Goal: Task Accomplishment & Management: Use online tool/utility

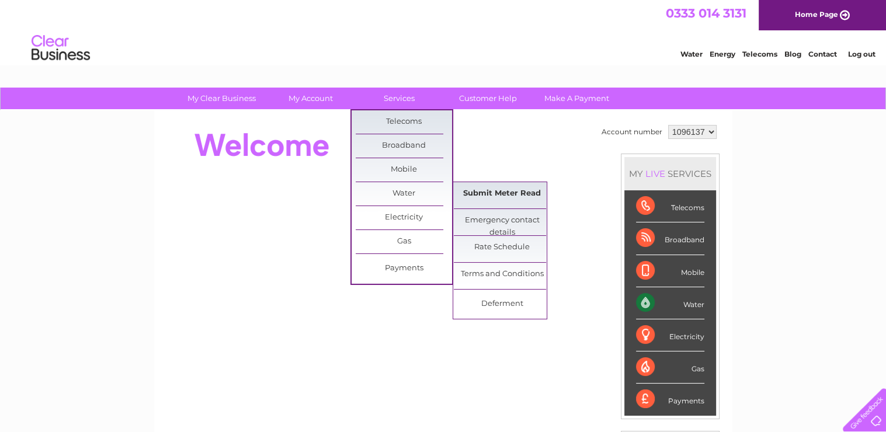
click at [486, 192] on link "Submit Meter Read" at bounding box center [502, 193] width 96 height 23
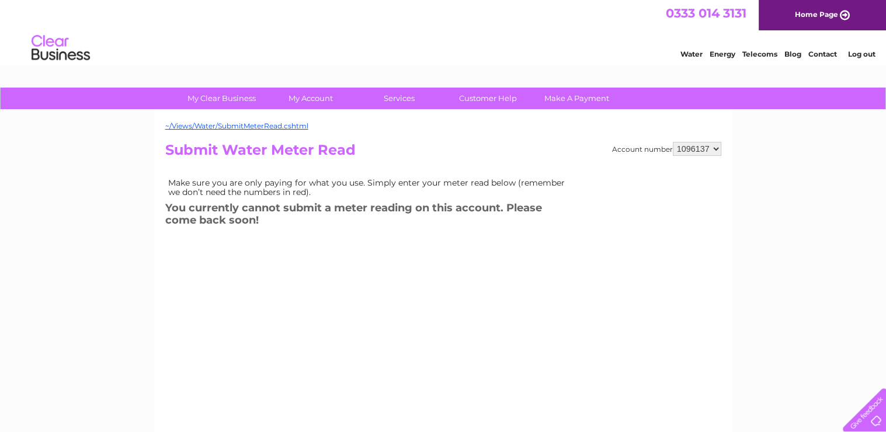
click at [718, 146] on select "1096137 1096139 1096140 1096146 1096149" at bounding box center [697, 149] width 48 height 14
select select "1096139"
click at [673, 142] on select "1096137 1096139 1096140 1096146 1096149" at bounding box center [697, 149] width 48 height 14
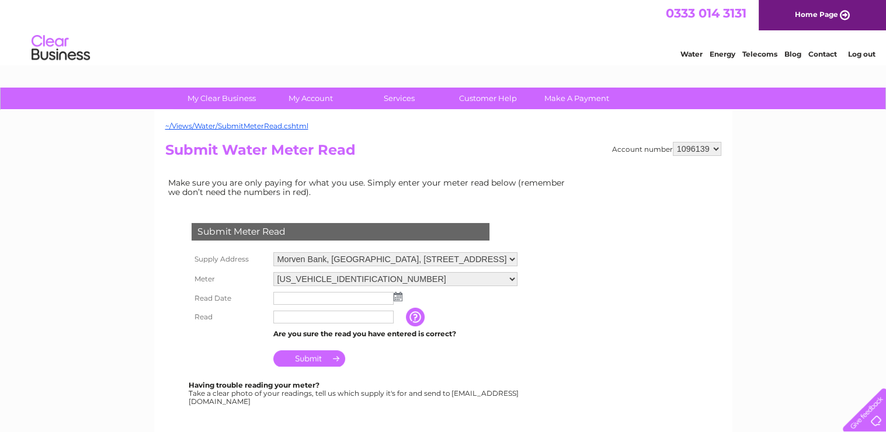
click at [396, 294] on img at bounding box center [398, 296] width 9 height 9
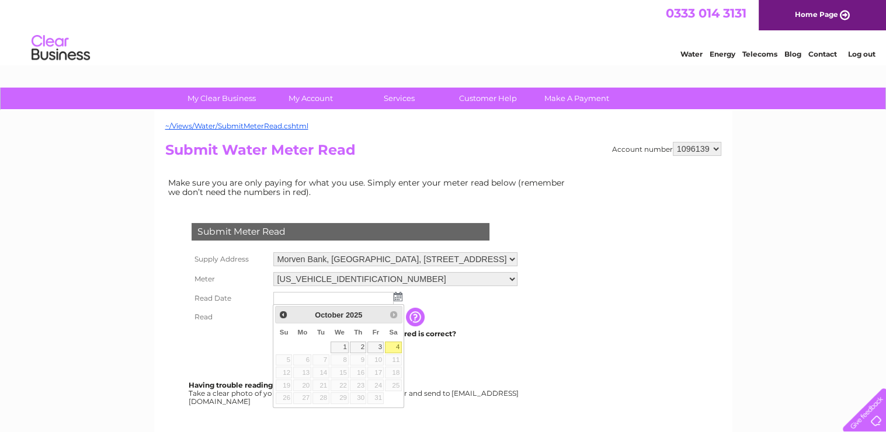
click at [395, 348] on link "4" at bounding box center [393, 348] width 16 height 12
type input "[DATE]"
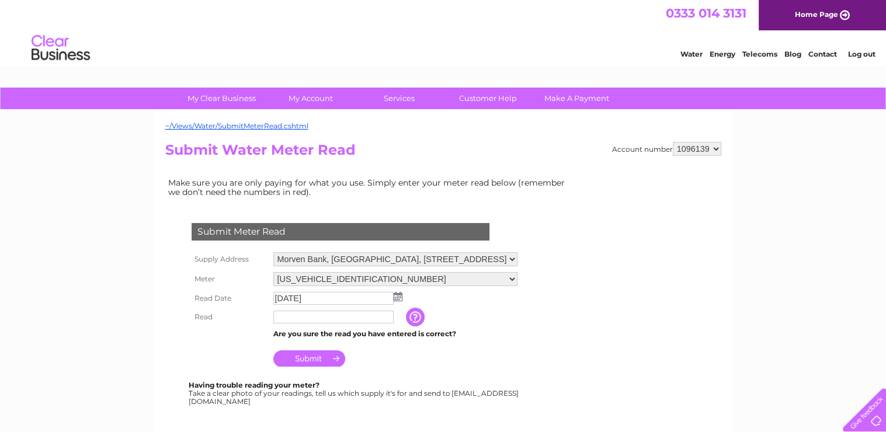
click at [304, 316] on input "text" at bounding box center [333, 317] width 120 height 13
type input "00411"
click at [295, 356] on input "Submit" at bounding box center [309, 360] width 72 height 16
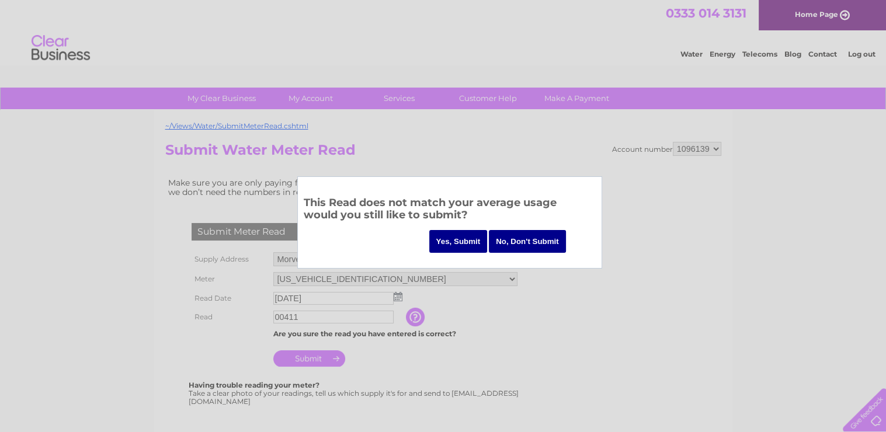
click at [452, 239] on input "Yes, Submit" at bounding box center [458, 241] width 58 height 23
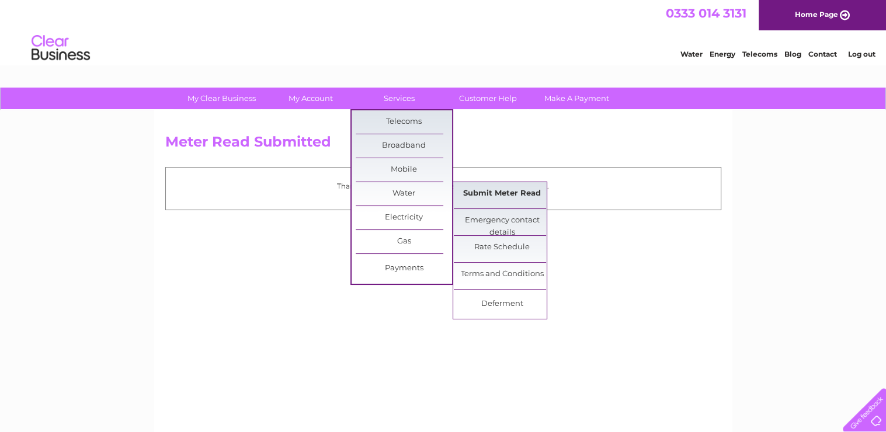
click at [467, 191] on link "Submit Meter Read" at bounding box center [502, 193] width 96 height 23
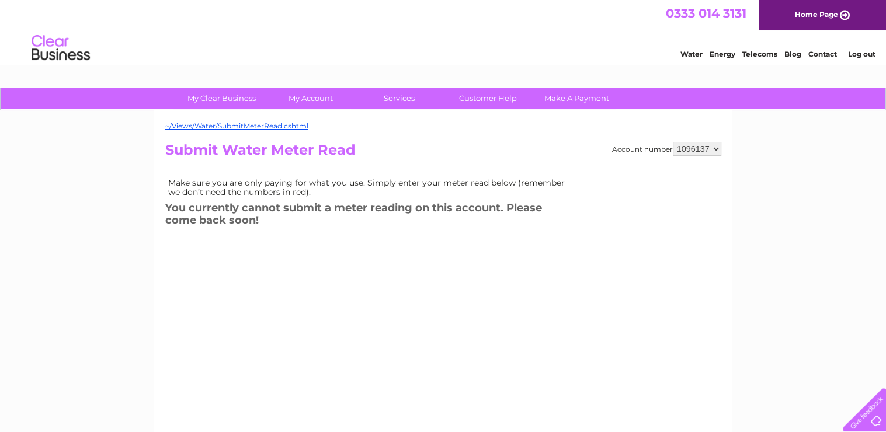
click at [717, 148] on select "1096137 1096139 1096140 1096146 1096149" at bounding box center [697, 149] width 48 height 14
select select "1096140"
click at [673, 142] on select "1096137 1096139 1096140 1096146 1096149" at bounding box center [697, 149] width 48 height 14
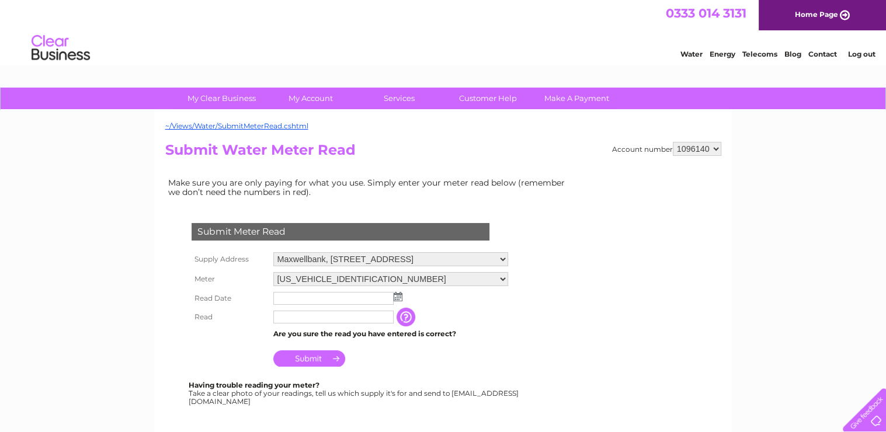
click at [399, 295] on img at bounding box center [398, 296] width 9 height 9
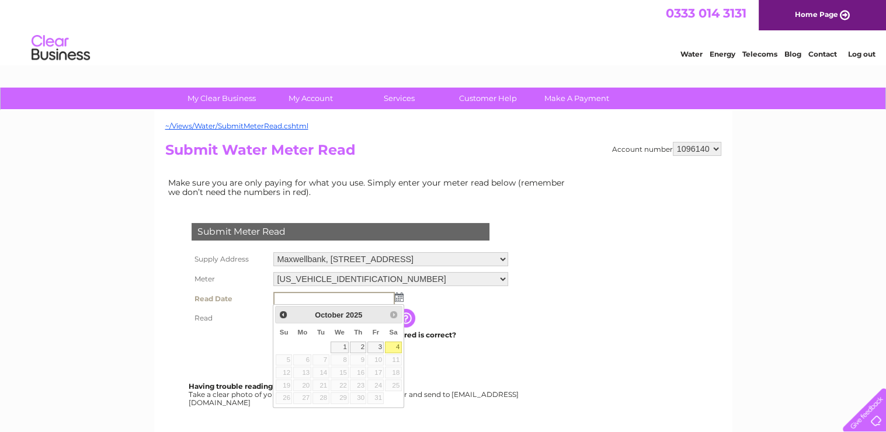
click at [394, 345] on link "4" at bounding box center [393, 348] width 16 height 12
type input "[DATE]"
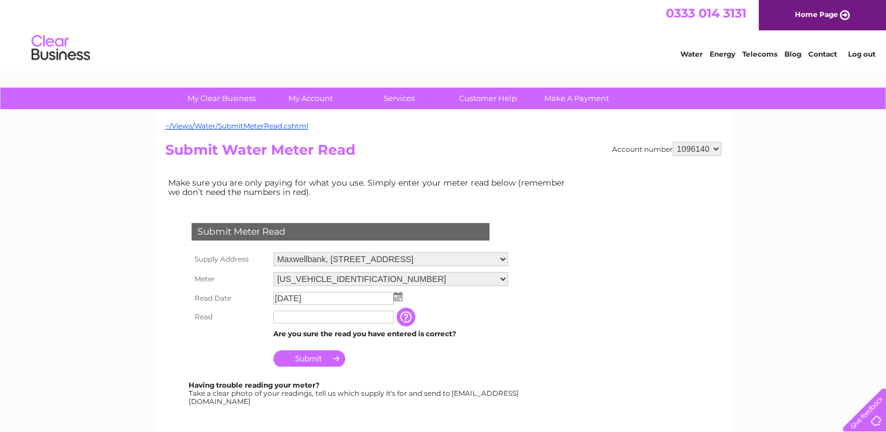
click at [314, 317] on input "text" at bounding box center [333, 317] width 120 height 13
type input "02347"
click at [306, 360] on input "Submit" at bounding box center [309, 358] width 72 height 16
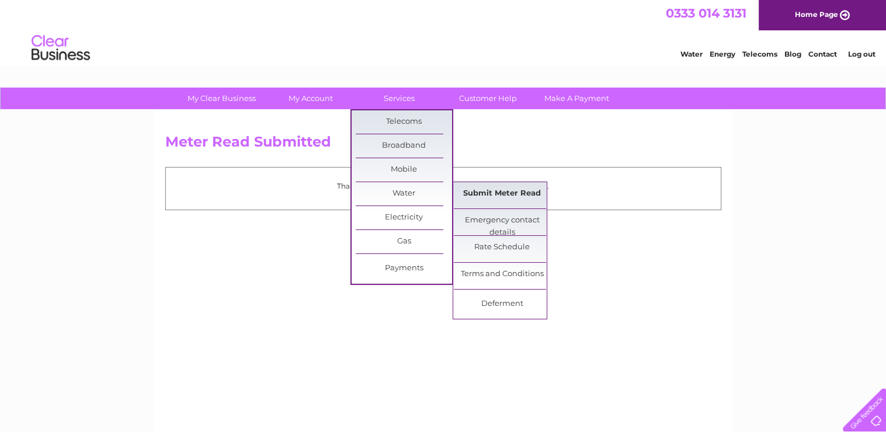
click at [499, 190] on link "Submit Meter Read" at bounding box center [502, 193] width 96 height 23
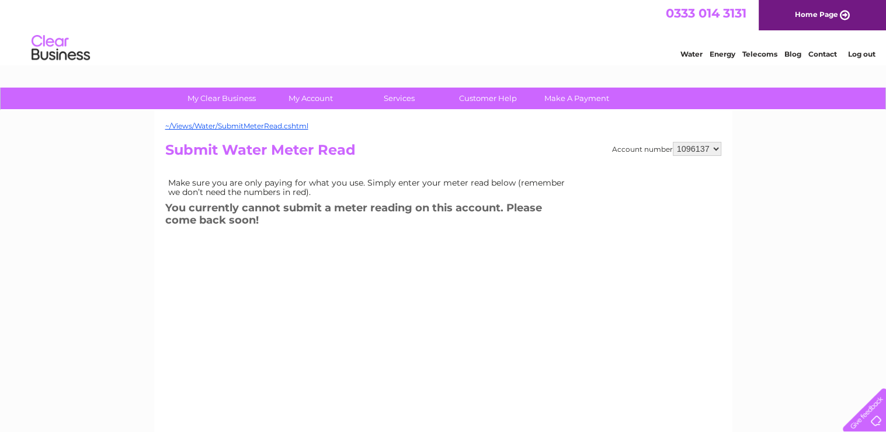
click at [714, 147] on select "1096137 1096139 1096140 1096146 1096149" at bounding box center [697, 149] width 48 height 14
select select "1096146"
click at [673, 142] on select "1096137 1096139 1096140 1096146 1096149" at bounding box center [697, 149] width 48 height 14
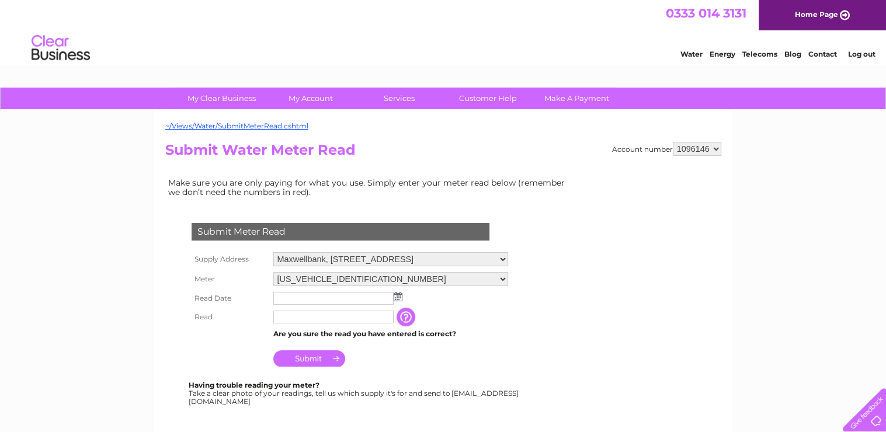
click at [395, 293] on img at bounding box center [398, 296] width 9 height 9
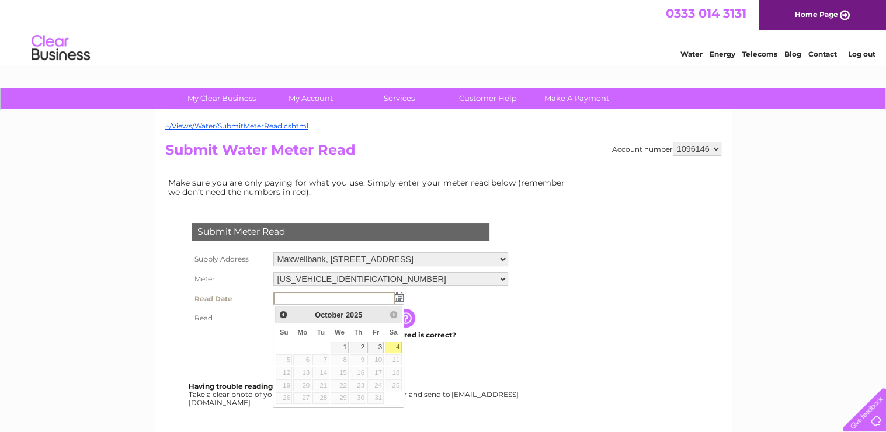
click at [397, 349] on link "4" at bounding box center [393, 348] width 16 height 12
type input "2025/10/04"
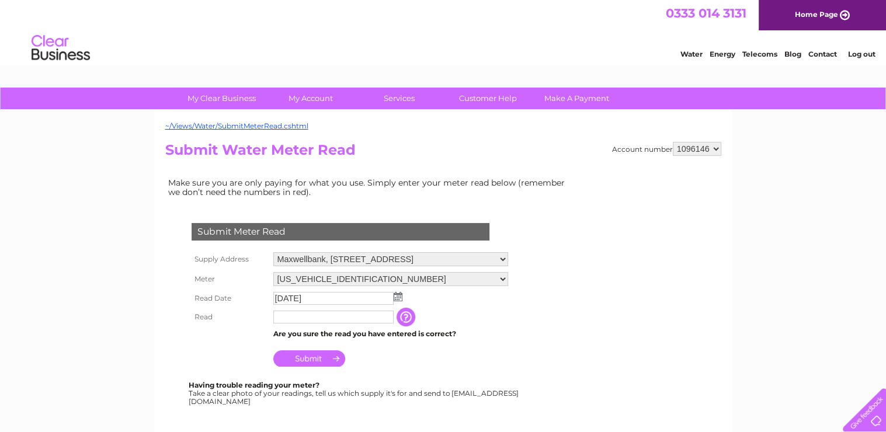
click at [339, 315] on input "text" at bounding box center [333, 317] width 120 height 13
type input "00532"
click at [320, 360] on input "Submit" at bounding box center [309, 358] width 72 height 16
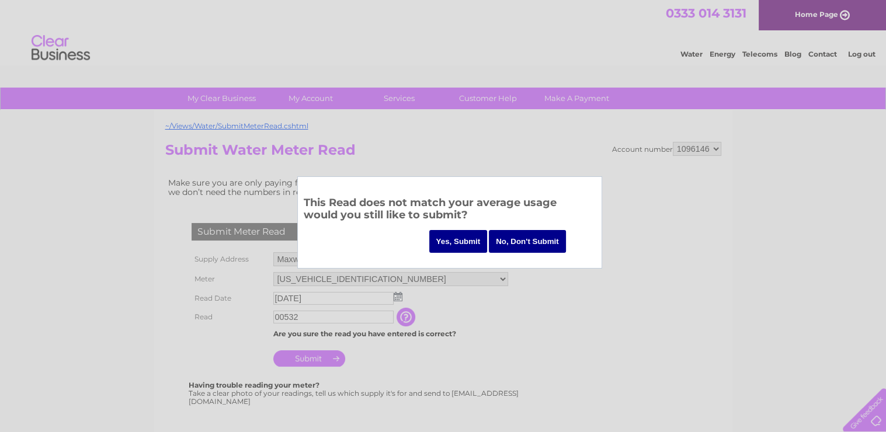
click at [467, 240] on input "Yes, Submit" at bounding box center [458, 241] width 58 height 23
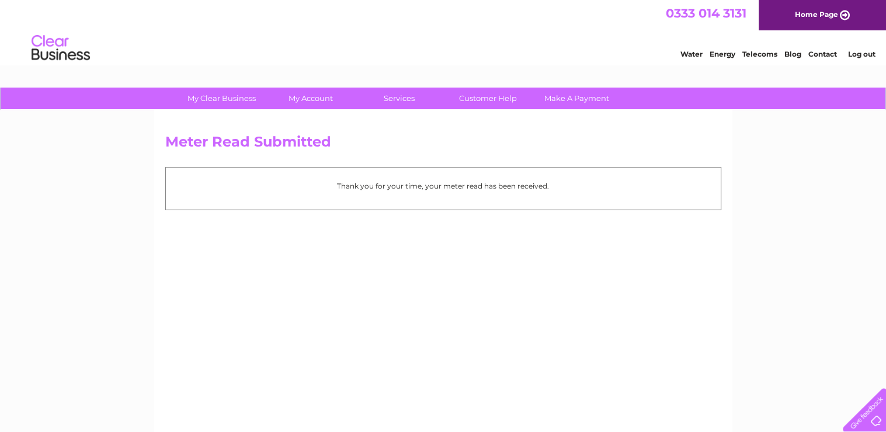
click at [861, 55] on link "Log out" at bounding box center [861, 54] width 27 height 9
